Goal: Task Accomplishment & Management: Use online tool/utility

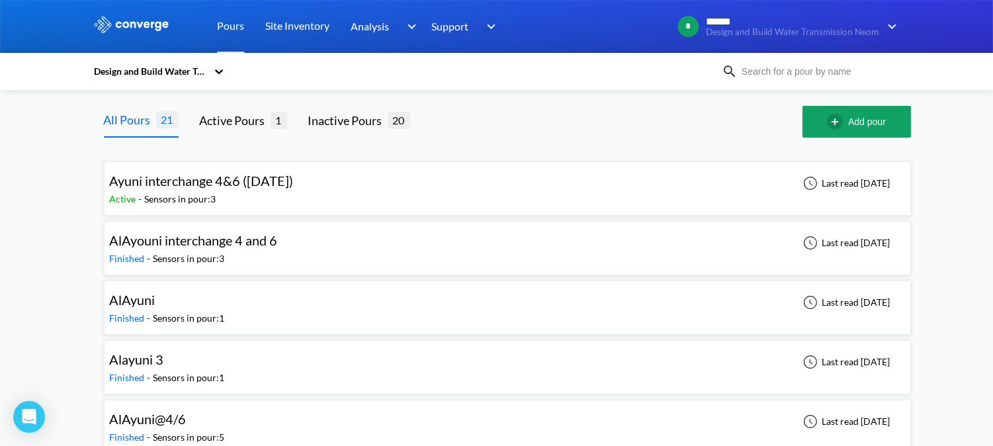
click at [261, 194] on div "Active - Sensors in pour: 3" at bounding box center [205, 199] width 190 height 15
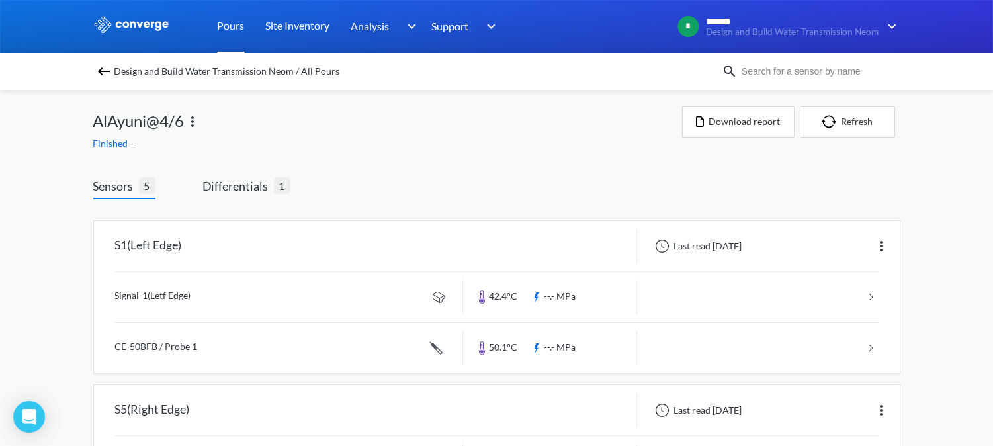
click at [223, 28] on link "Pours" at bounding box center [231, 26] width 27 height 53
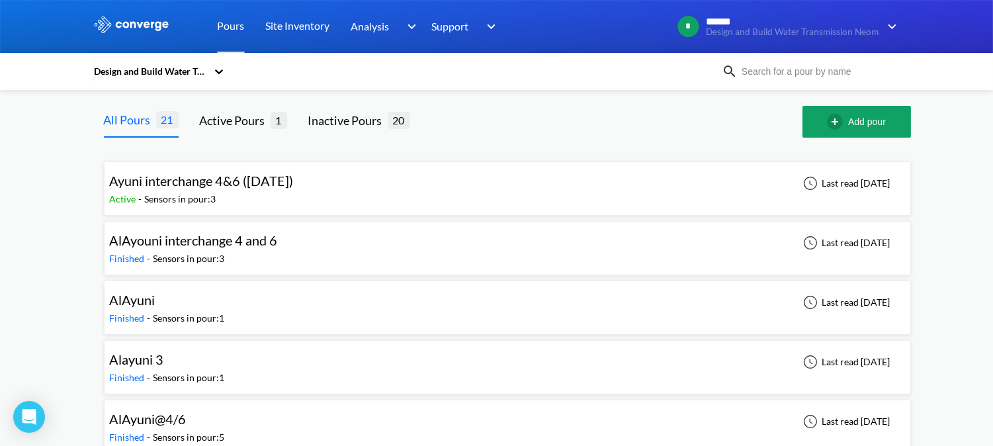
click at [255, 201] on div "Active - Sensors in pour: 3" at bounding box center [205, 199] width 190 height 15
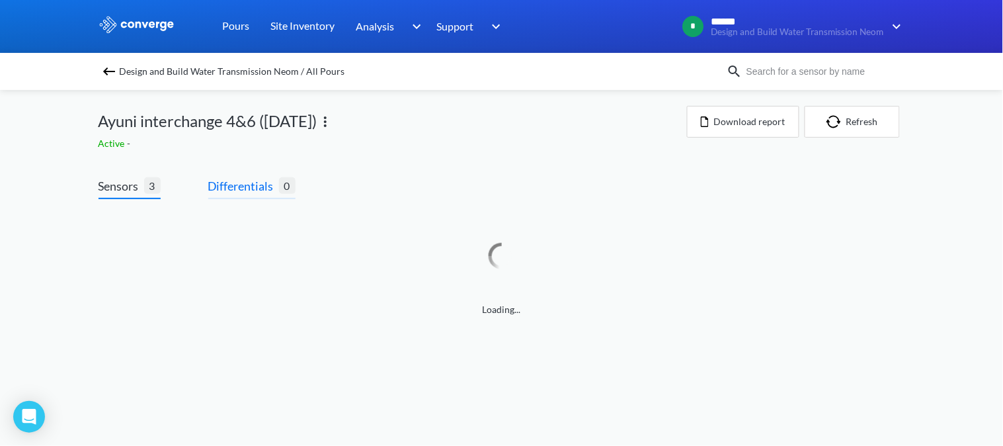
click at [265, 194] on span "Differentials 0" at bounding box center [251, 188] width 87 height 22
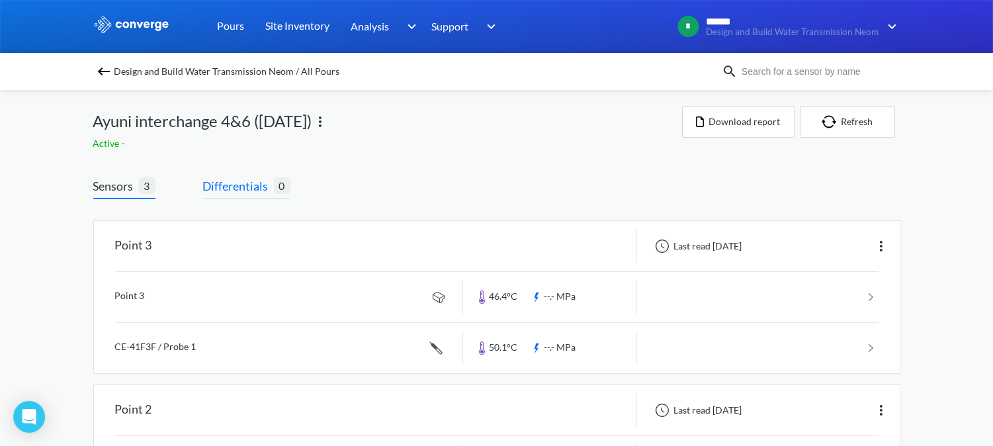
click at [226, 183] on span "Differentials" at bounding box center [238, 186] width 71 height 19
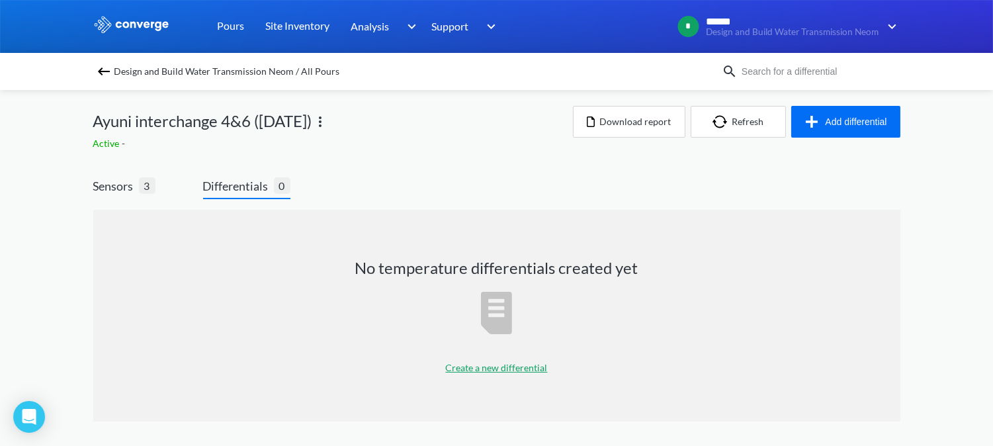
click at [493, 362] on p "Create a new differential" at bounding box center [497, 367] width 102 height 15
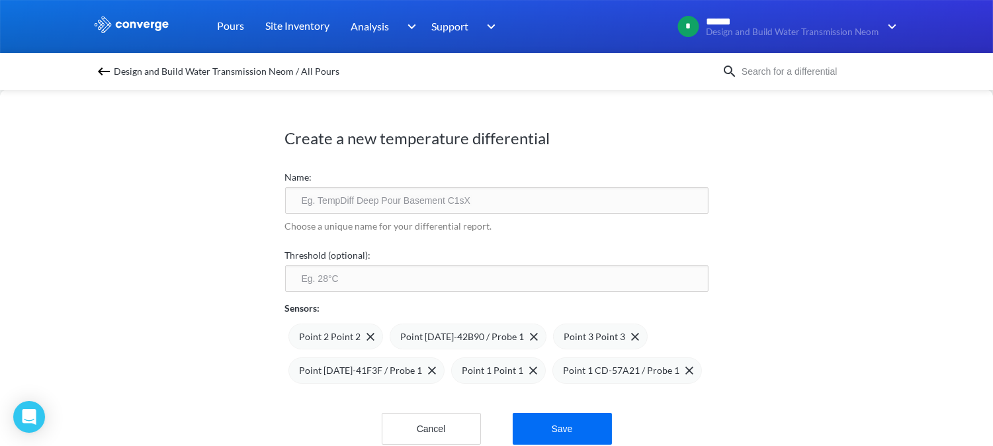
click at [448, 202] on input "text" at bounding box center [496, 200] width 423 height 26
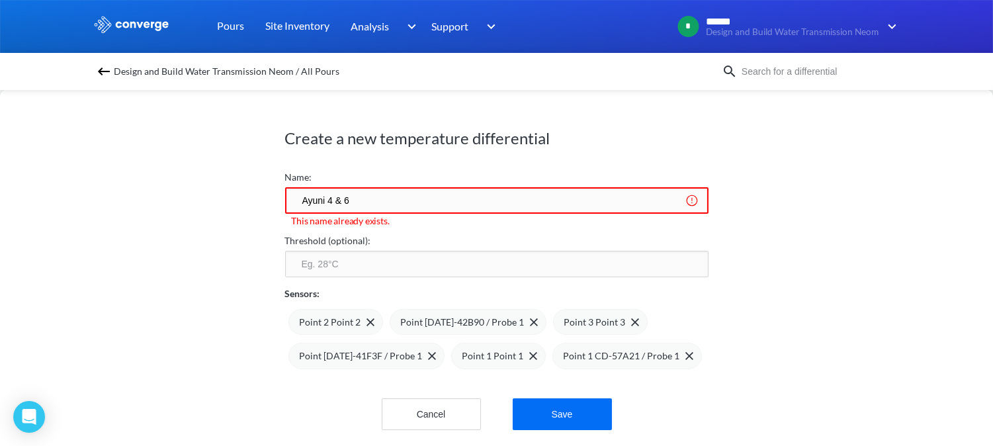
click at [367, 201] on input "Ayuni 4 & 6" at bounding box center [496, 200] width 423 height 26
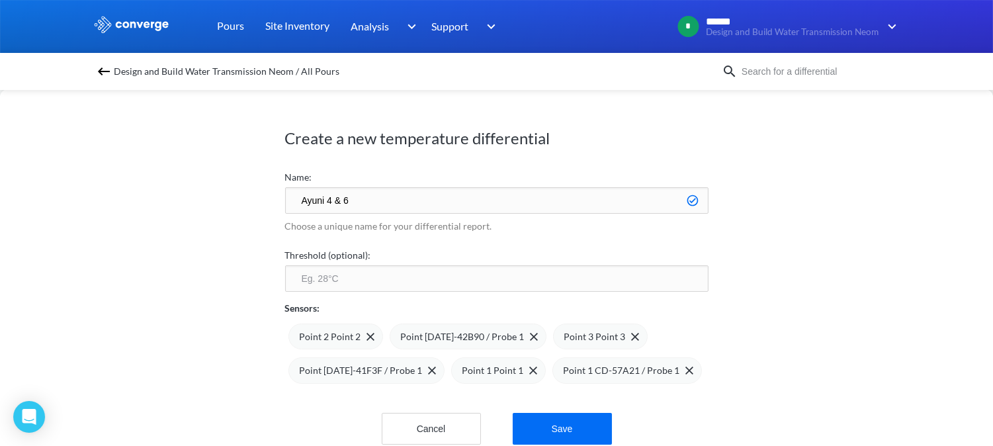
type input "Ayuni 4 & 6"
click at [369, 280] on input "number" at bounding box center [496, 278] width 423 height 26
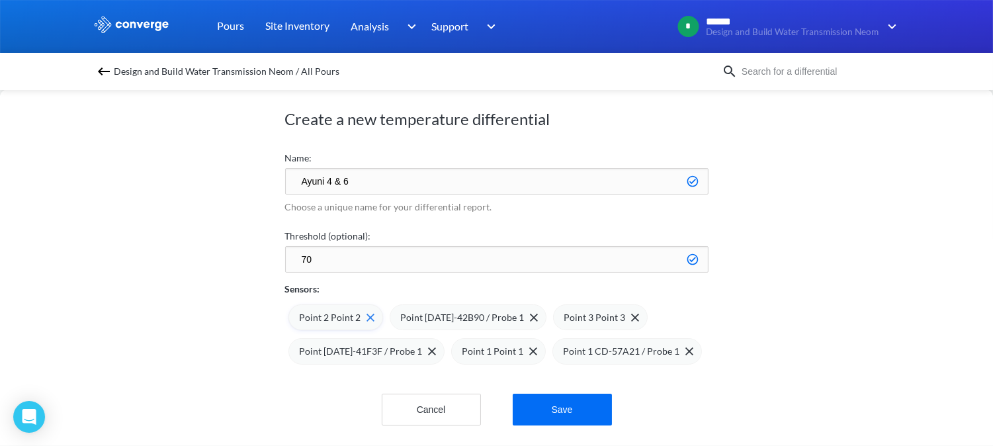
type input "70"
click at [368, 313] on img at bounding box center [370, 317] width 8 height 8
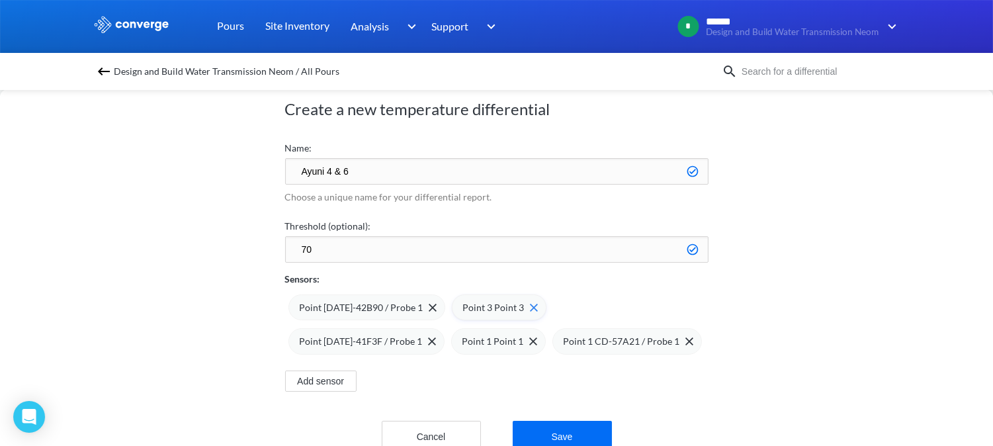
click at [530, 311] on img at bounding box center [534, 308] width 8 height 8
click at [374, 337] on img at bounding box center [370, 341] width 8 height 8
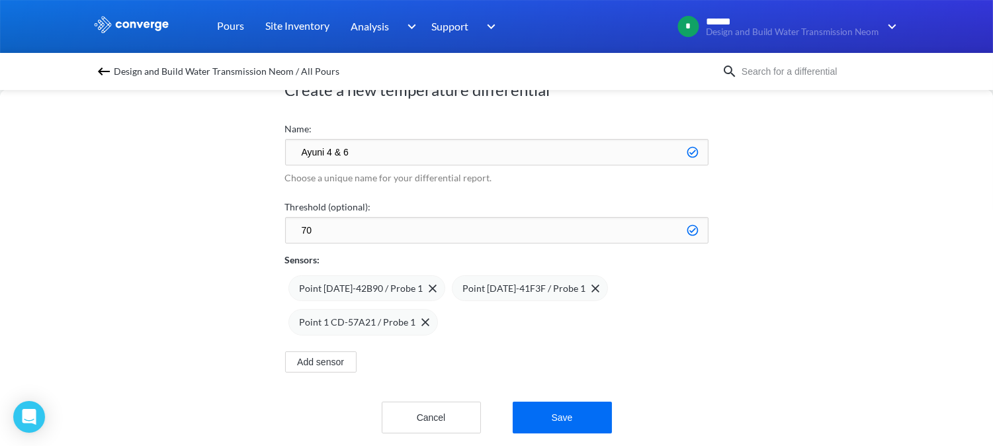
scroll to position [66, 0]
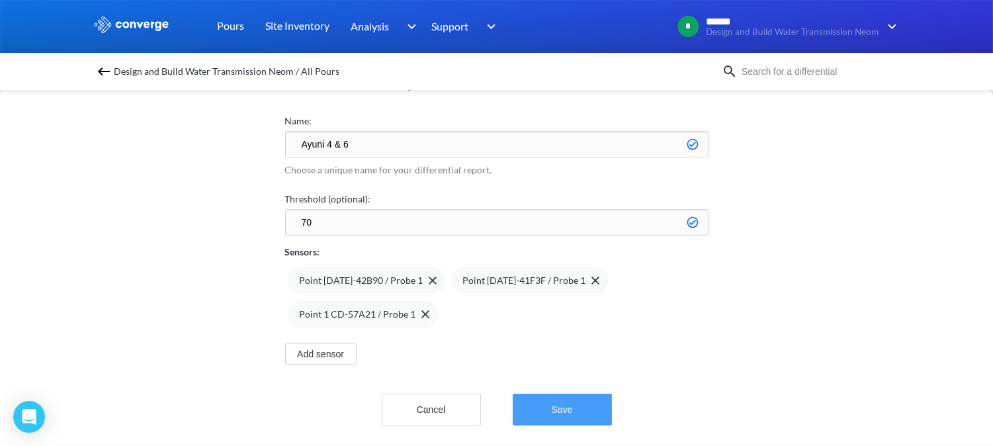
click at [551, 394] on button "Save" at bounding box center [562, 410] width 99 height 32
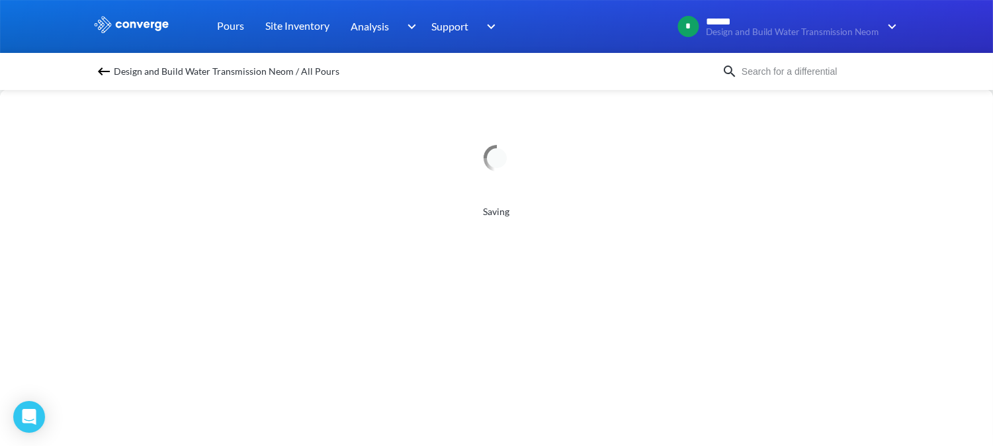
scroll to position [0, 0]
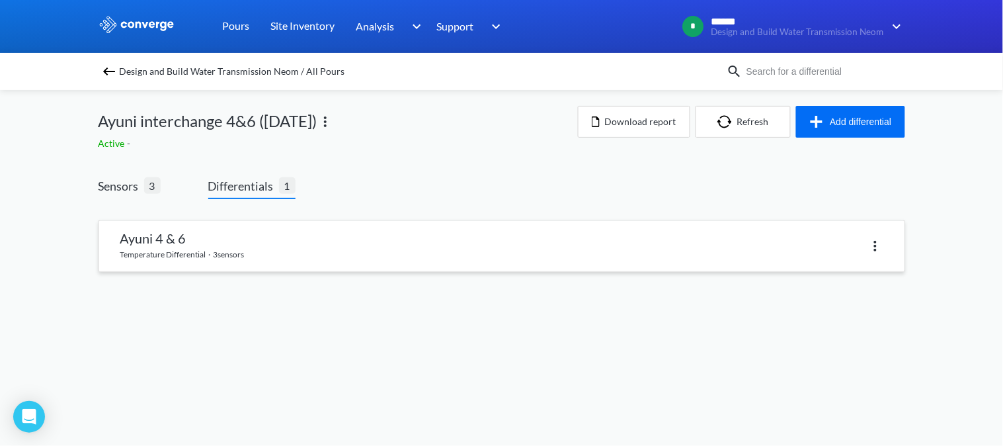
click at [230, 253] on link at bounding box center [502, 246] width 806 height 50
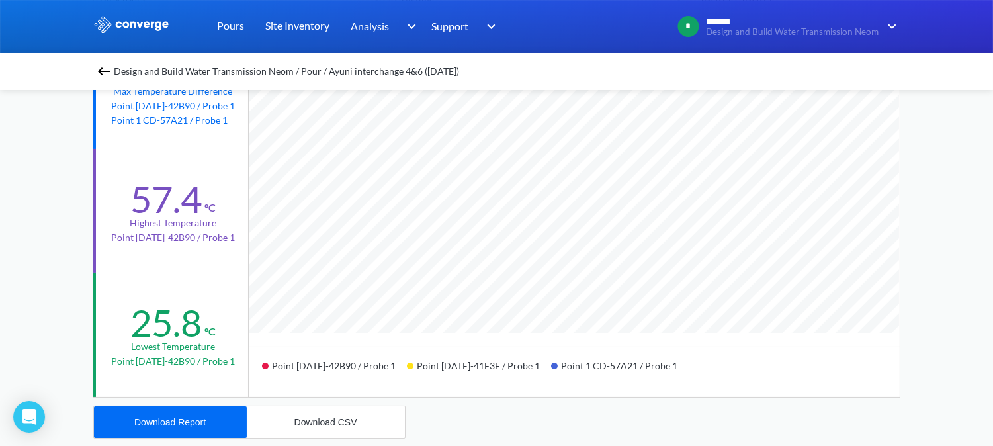
scroll to position [294, 0]
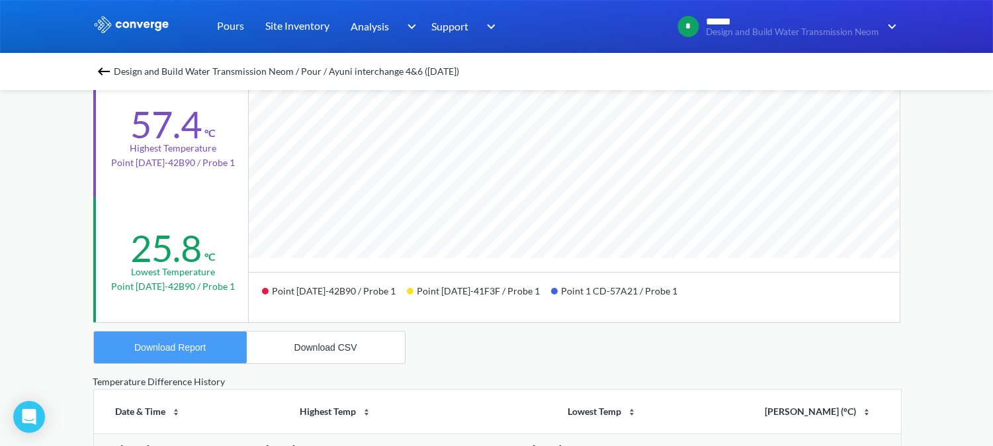
click at [183, 345] on div "Download Report" at bounding box center [169, 347] width 71 height 11
click at [337, 358] on button "Download CSV" at bounding box center [326, 347] width 158 height 32
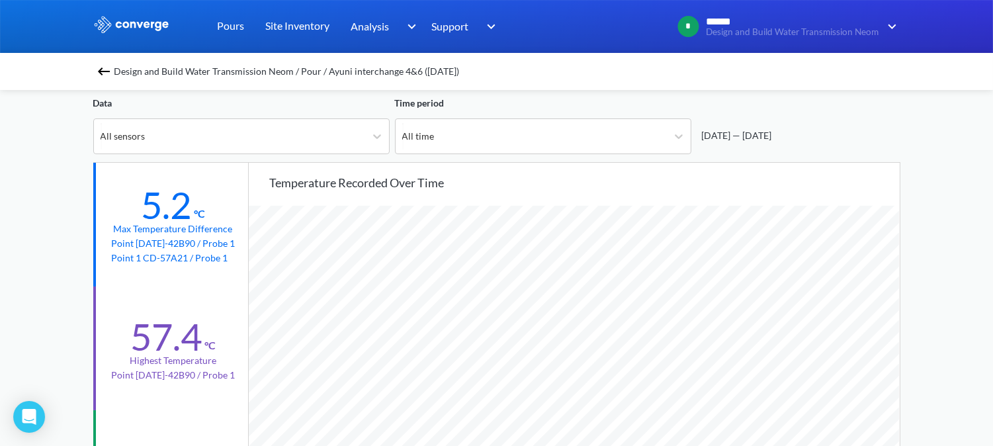
scroll to position [0, 0]
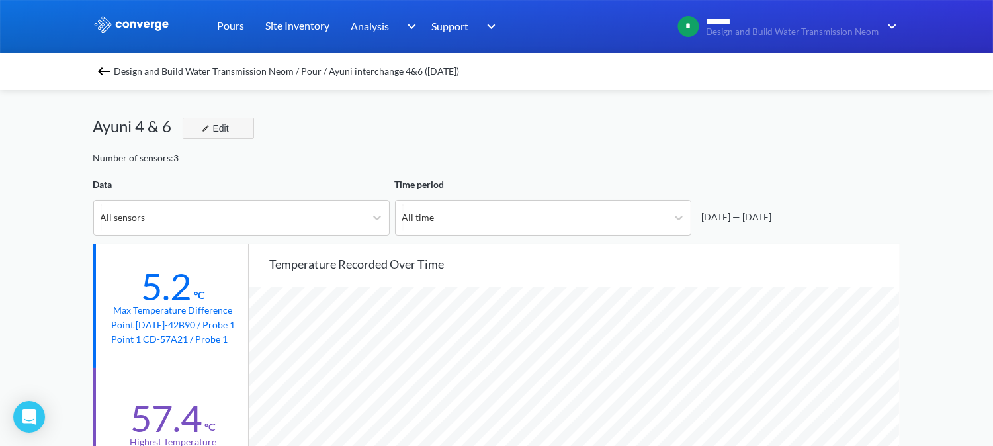
click at [220, 124] on div "Edit" at bounding box center [213, 128] width 34 height 16
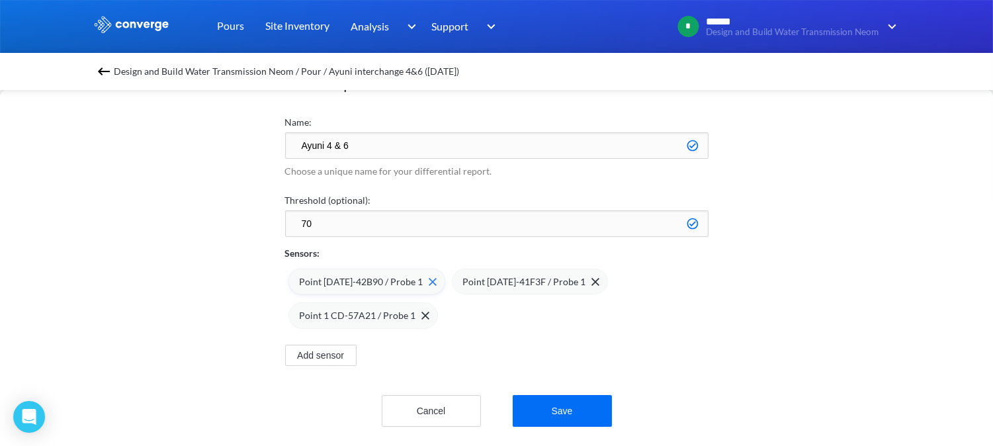
scroll to position [66, 0]
click at [340, 343] on button "Add sensor" at bounding box center [320, 353] width 71 height 21
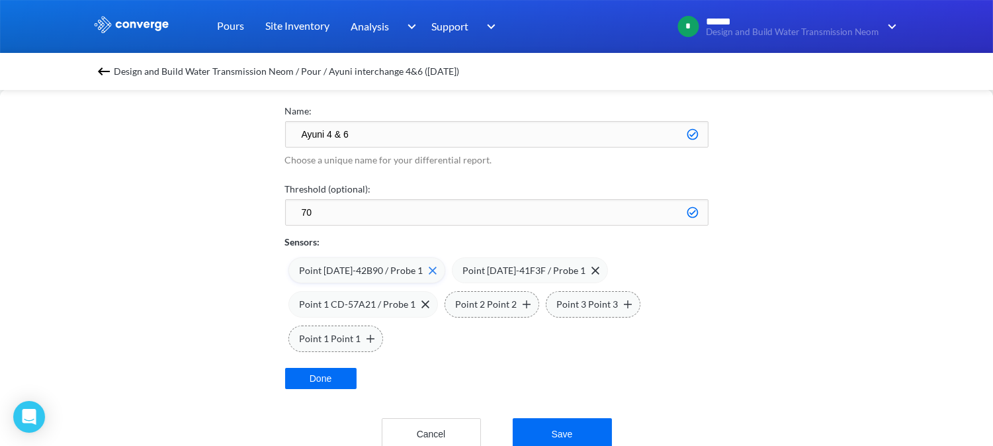
click at [429, 274] on img at bounding box center [433, 271] width 8 height 8
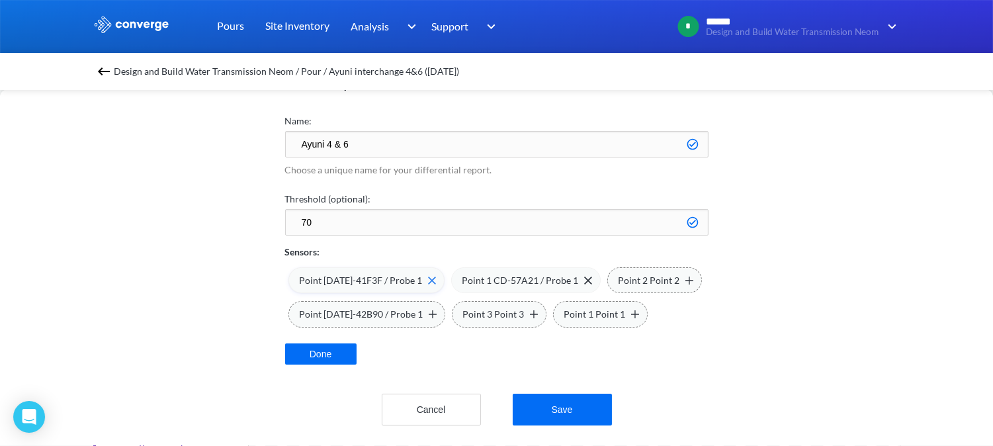
click at [428, 276] on img at bounding box center [432, 280] width 8 height 8
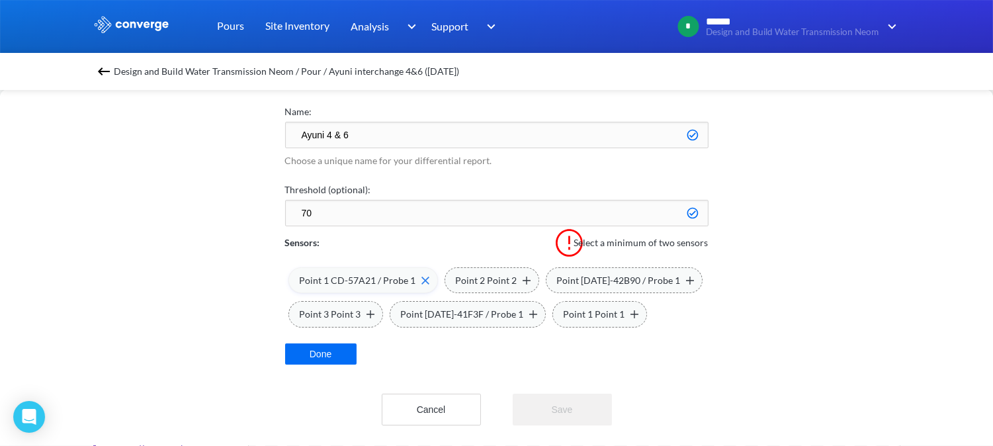
click at [421, 276] on img at bounding box center [425, 280] width 8 height 8
click at [530, 276] on img at bounding box center [534, 280] width 8 height 8
click at [429, 279] on img at bounding box center [433, 280] width 8 height 8
click at [519, 282] on div "Point [DATE]-42B90 / Probe 1" at bounding box center [469, 280] width 137 height 15
click at [428, 314] on img at bounding box center [432, 314] width 8 height 8
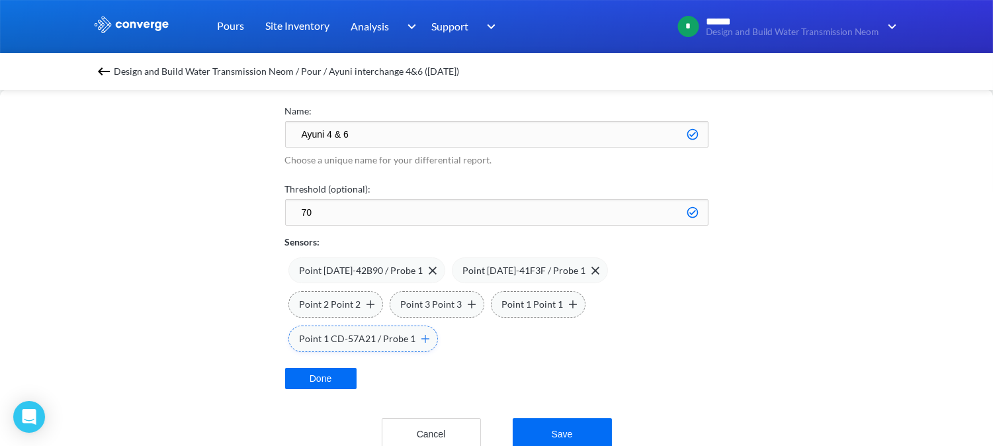
click at [429, 335] on img at bounding box center [425, 339] width 8 height 8
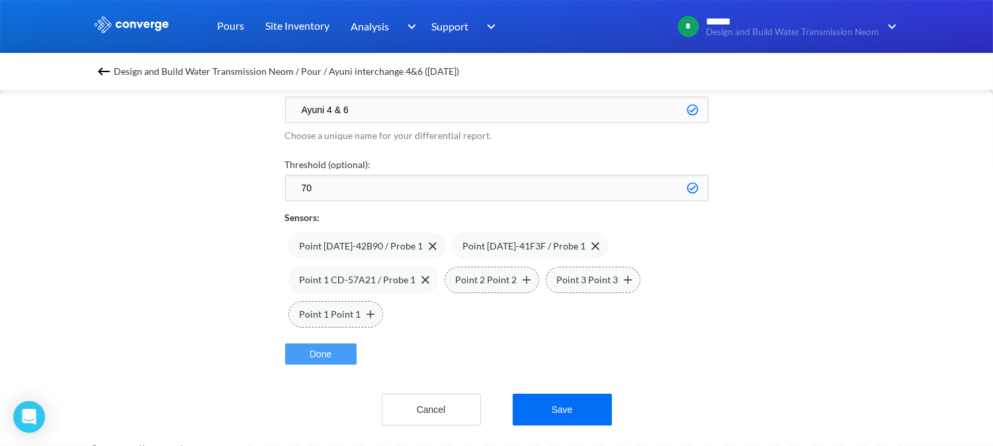
click at [341, 343] on button "Done" at bounding box center [320, 353] width 71 height 21
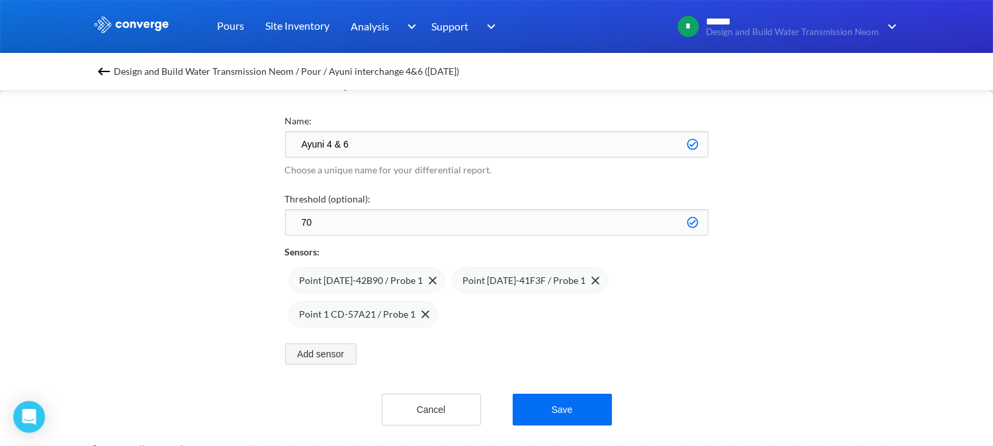
scroll to position [66, 0]
click at [561, 394] on button "Save" at bounding box center [562, 410] width 99 height 32
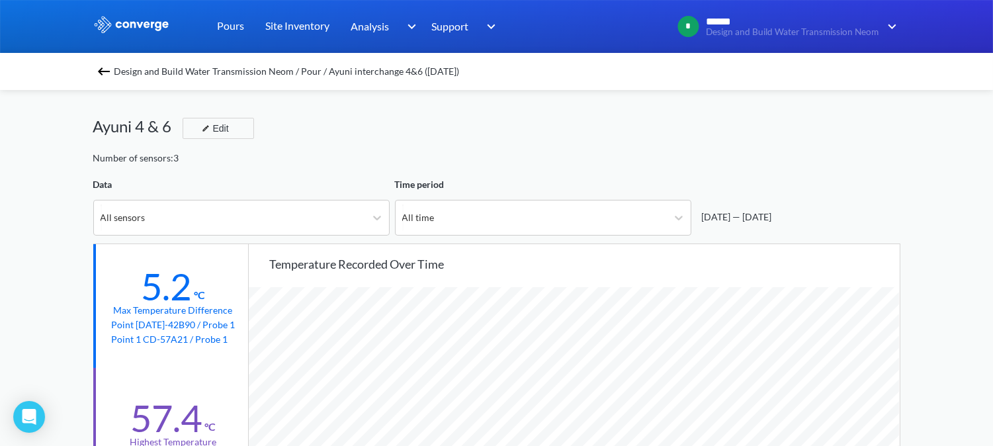
scroll to position [1108, 993]
click at [362, 134] on div "Ayuni 4 & 6 Edit" at bounding box center [496, 132] width 807 height 37
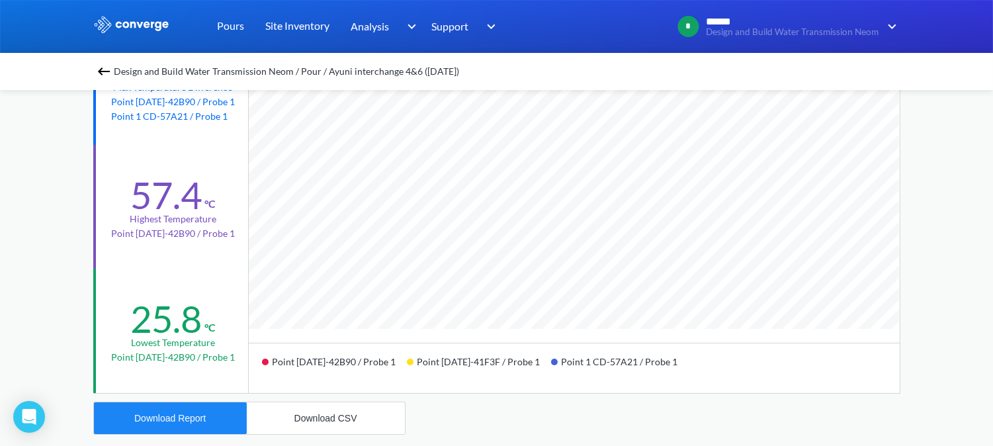
scroll to position [0, 0]
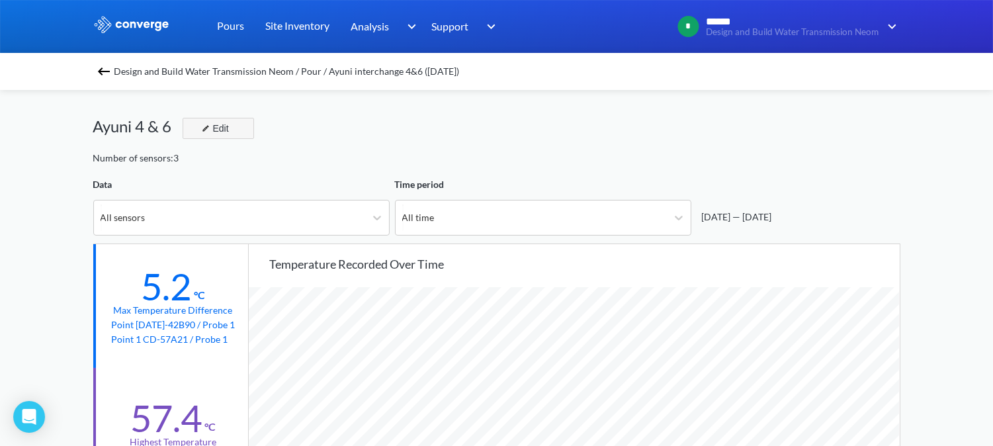
click at [235, 120] on button "Edit" at bounding box center [218, 128] width 71 height 21
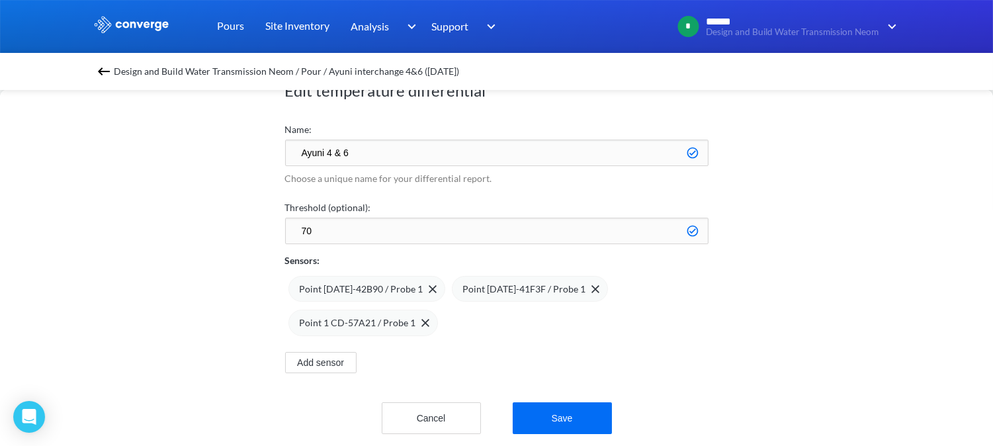
scroll to position [66, 0]
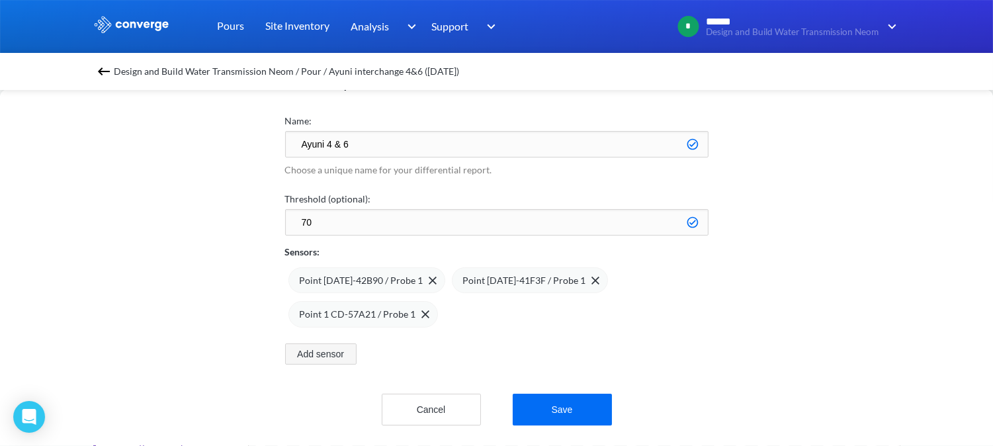
click at [329, 343] on button "Add sensor" at bounding box center [320, 353] width 71 height 21
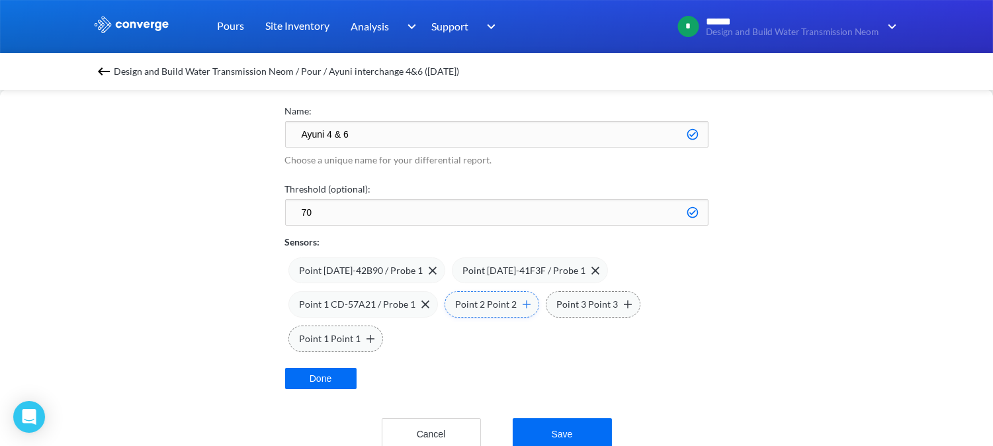
click at [522, 302] on img at bounding box center [526, 304] width 8 height 8
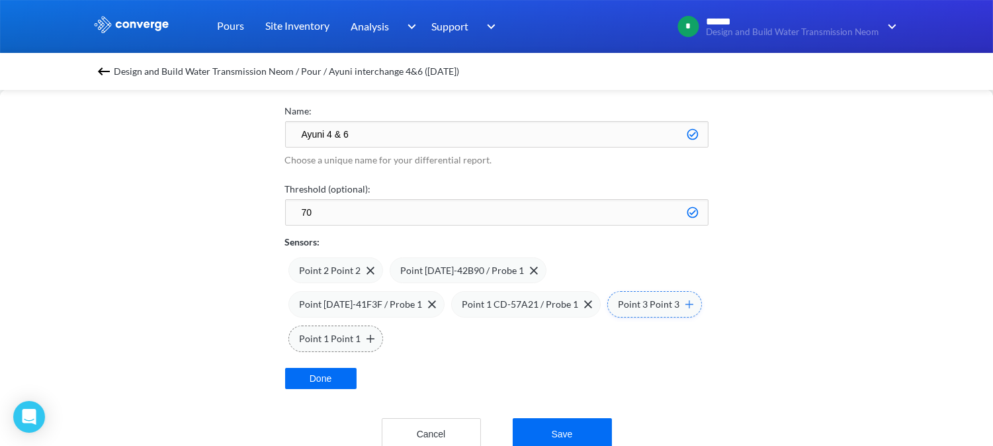
click at [685, 303] on img at bounding box center [689, 304] width 8 height 8
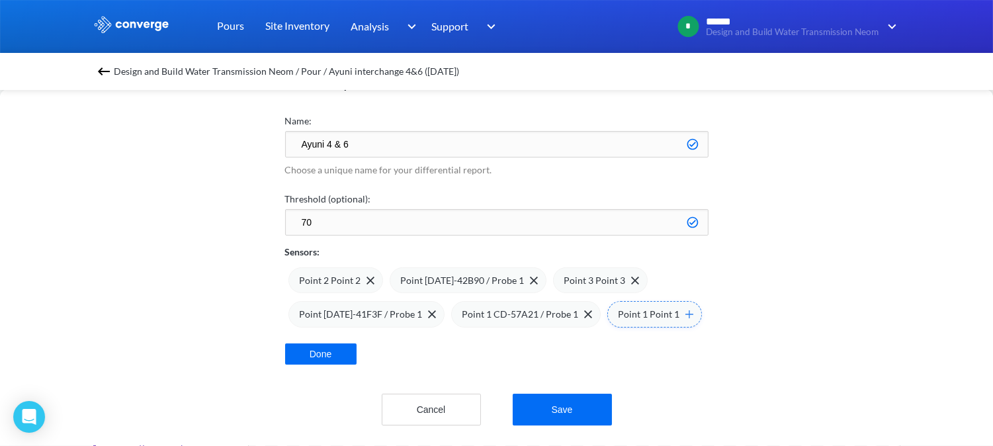
click at [685, 310] on img at bounding box center [689, 314] width 8 height 8
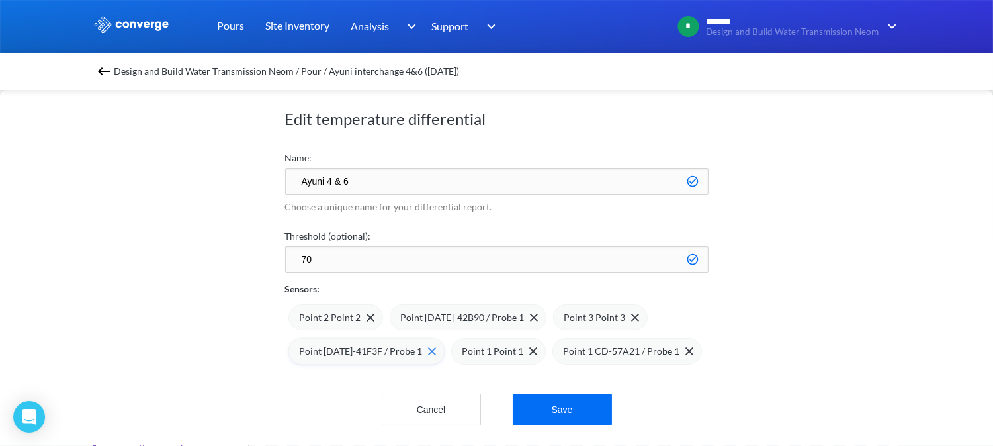
click at [428, 347] on img at bounding box center [432, 351] width 8 height 8
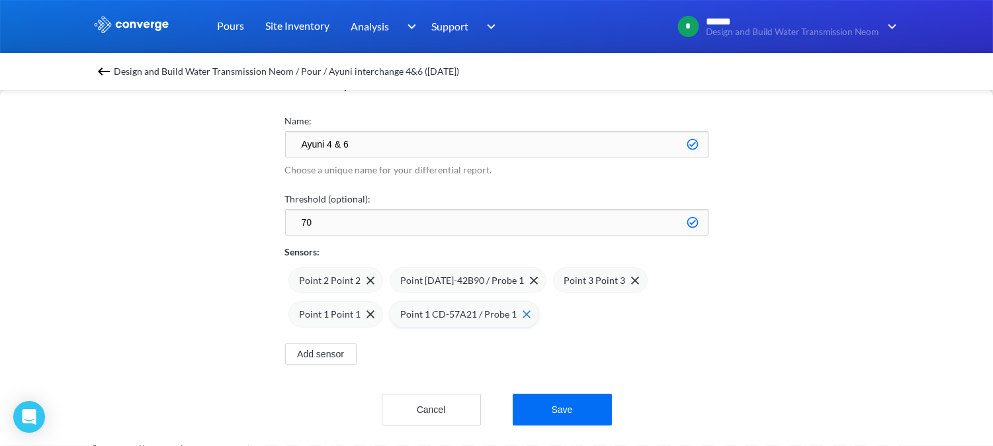
click at [522, 310] on img at bounding box center [526, 314] width 8 height 8
click at [524, 276] on span at bounding box center [530, 280] width 13 height 8
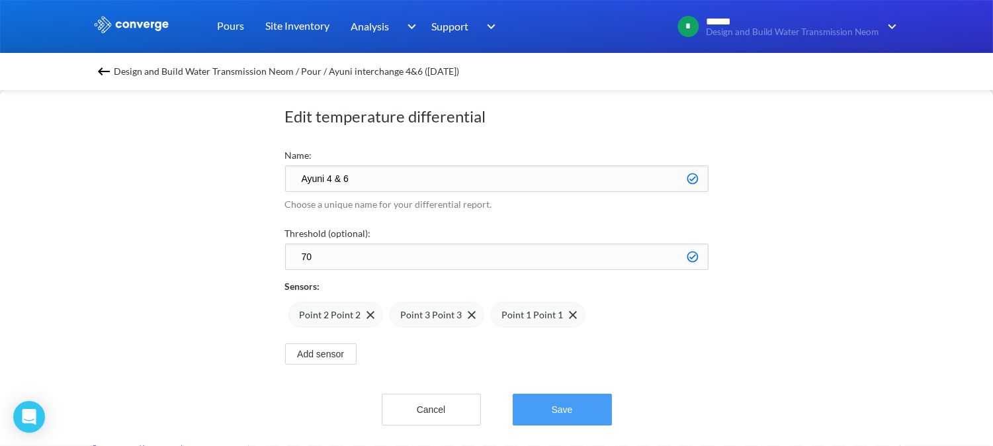
click at [538, 406] on button "Save" at bounding box center [562, 410] width 99 height 32
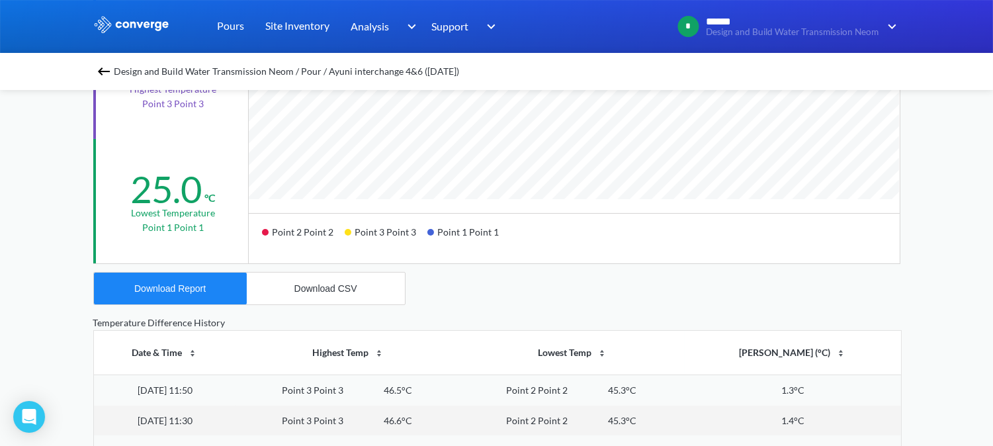
scroll to position [367, 0]
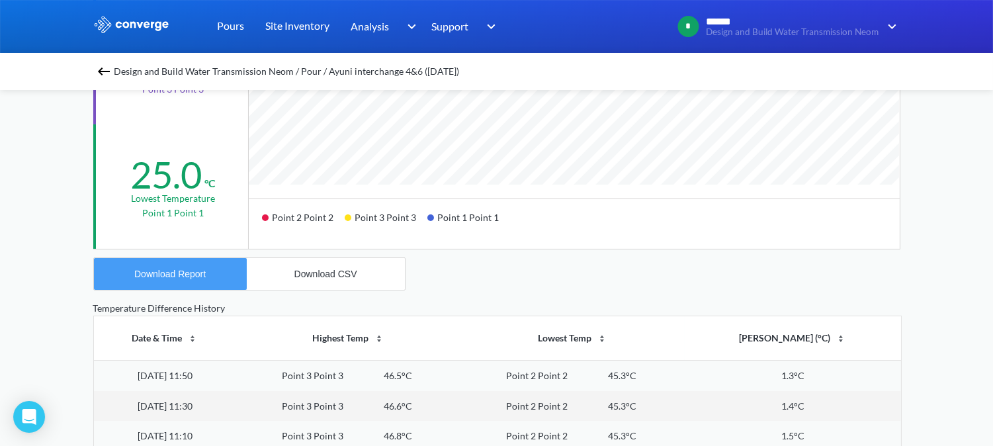
click at [166, 276] on div "Download Report" at bounding box center [169, 274] width 71 height 11
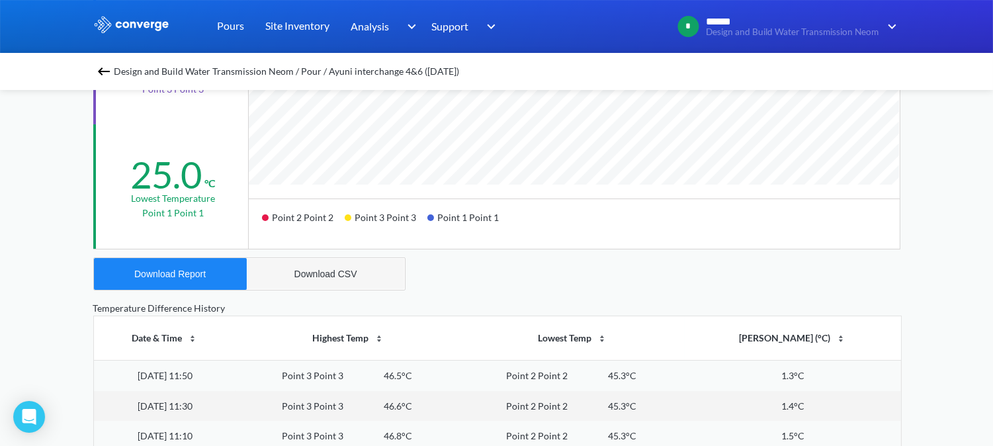
click at [316, 278] on button "Download CSV" at bounding box center [326, 274] width 158 height 32
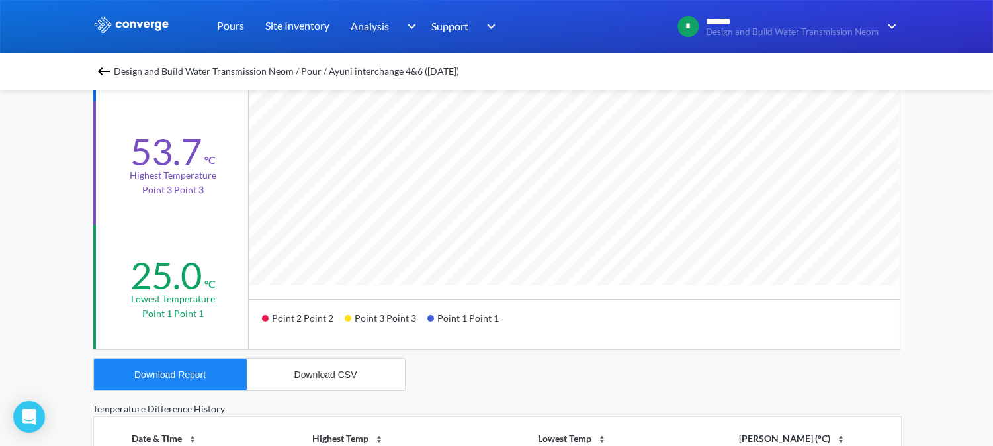
scroll to position [73, 0]
